Goal: Navigation & Orientation: Find specific page/section

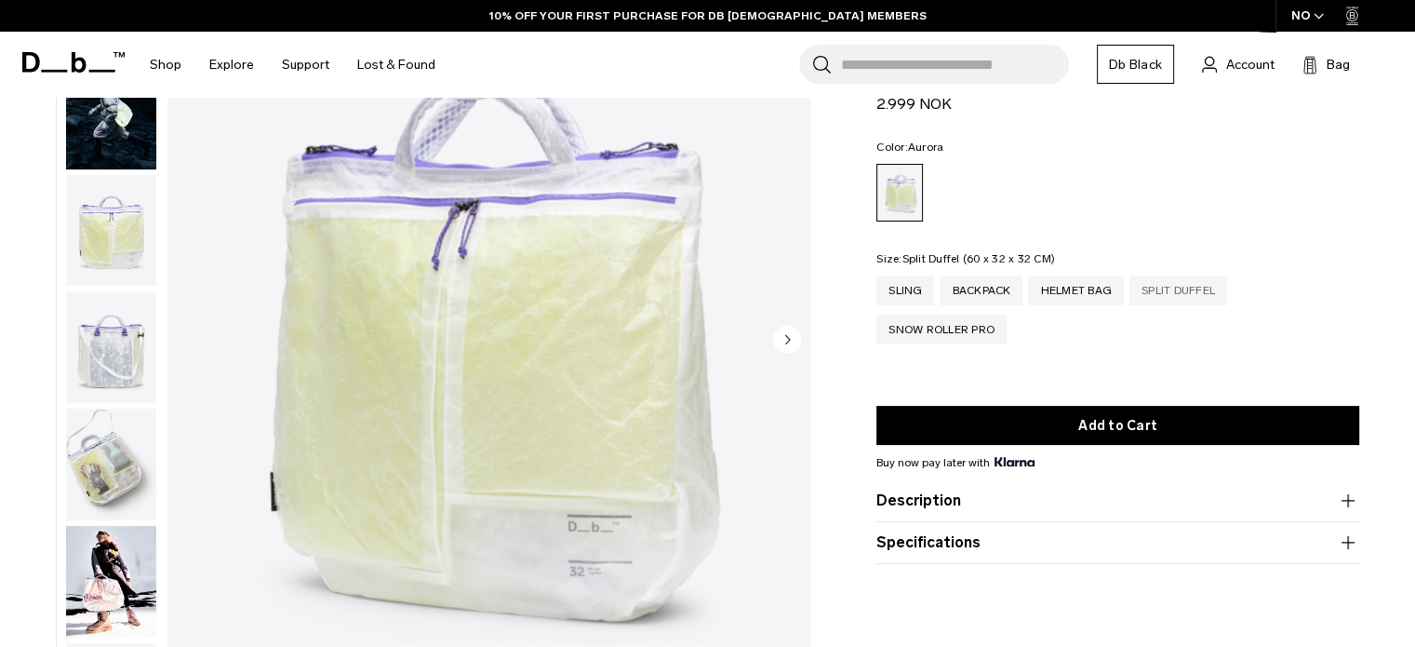
scroll to position [186, 0]
click at [1171, 288] on div "Split Duffel" at bounding box center [1178, 290] width 98 height 30
